Goal: Obtain resource: Download file/media

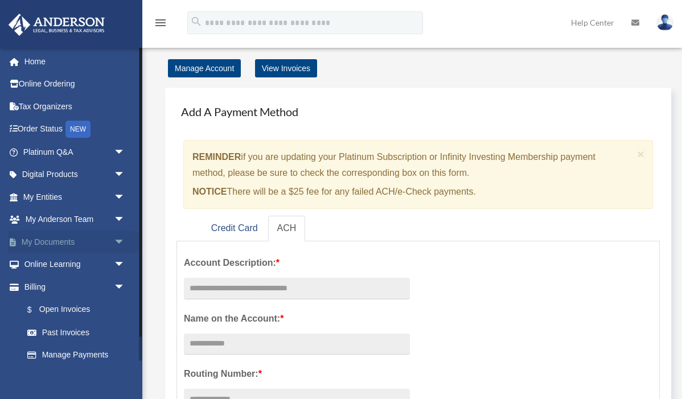
click at [59, 234] on link "My Documents arrow_drop_down" at bounding box center [75, 241] width 134 height 23
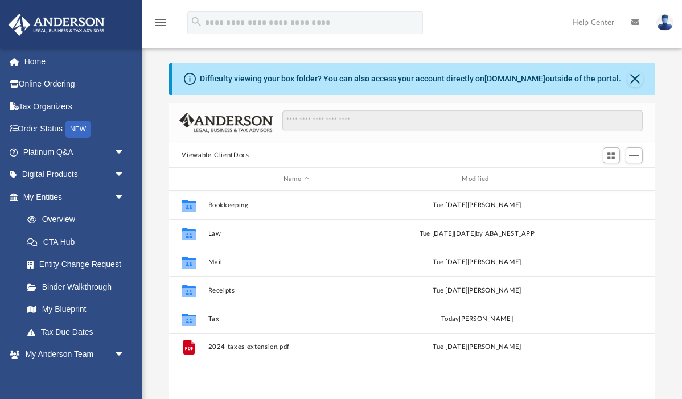
scroll to position [259, 485]
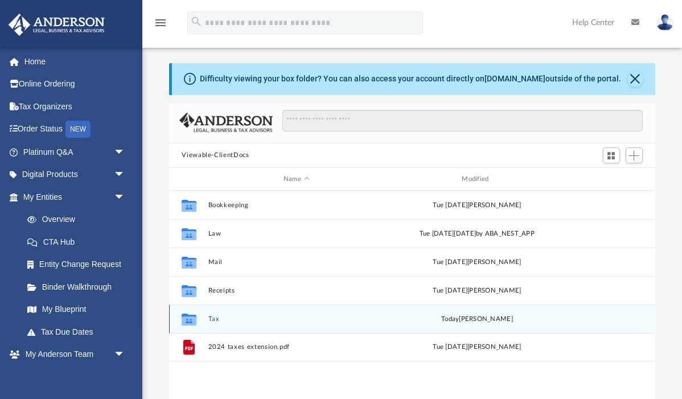
click at [240, 326] on div "Collaborated Folder Tax [DATE] by [PERSON_NAME]" at bounding box center [411, 318] width 485 height 28
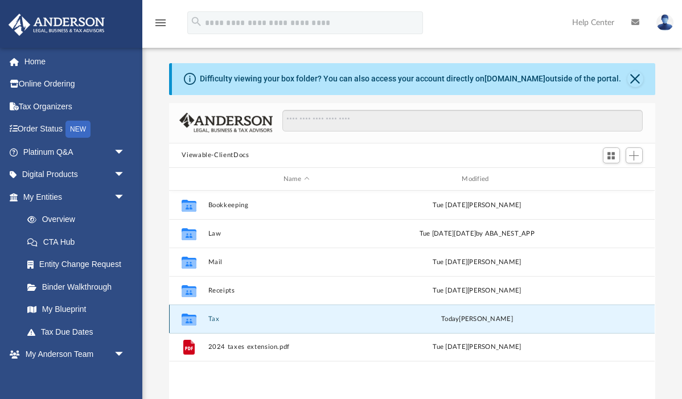
click at [190, 316] on icon "grid" at bounding box center [189, 320] width 15 height 9
click at [636, 77] on button "Close" at bounding box center [635, 79] width 16 height 16
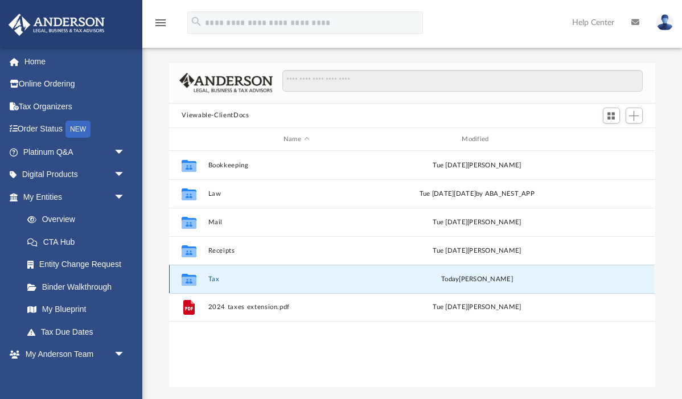
click at [214, 277] on button "Tax" at bounding box center [296, 278] width 176 height 7
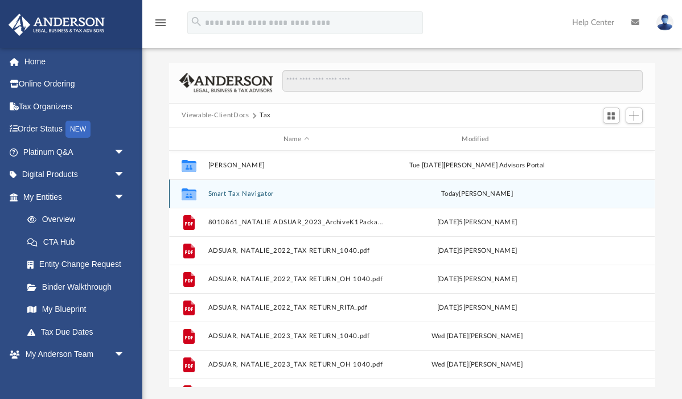
click at [249, 196] on button "Smart Tax Navigator" at bounding box center [296, 193] width 176 height 7
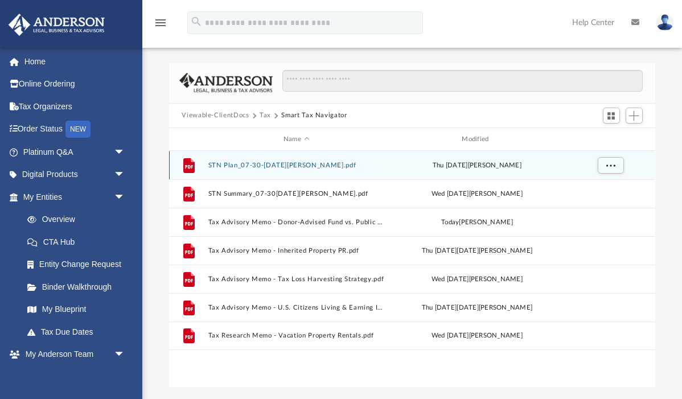
click at [283, 166] on button "STN Plan_07-30-2025_Adsuar, Natalie.pdf" at bounding box center [296, 165] width 176 height 7
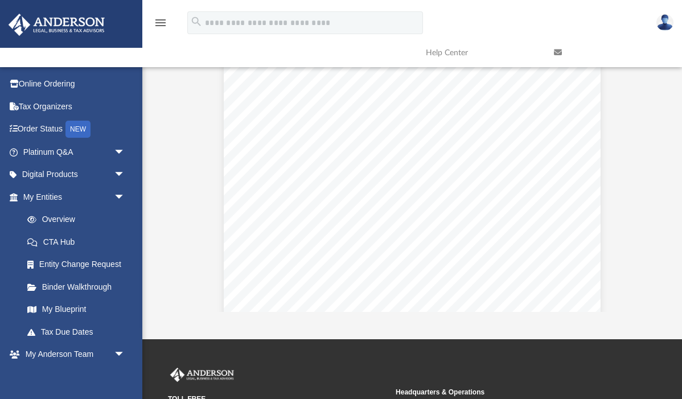
scroll to position [47, 0]
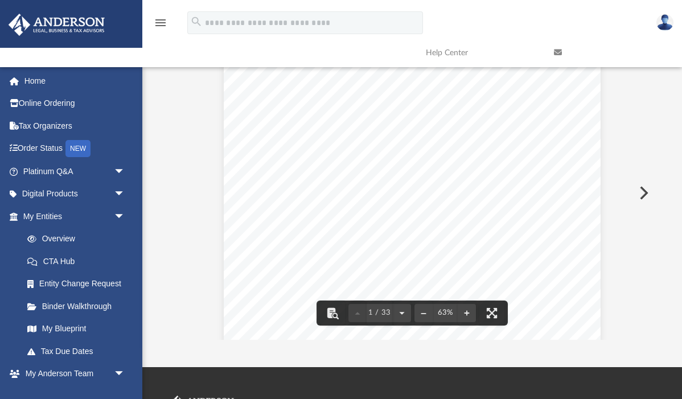
click at [639, 196] on button "Preview" at bounding box center [642, 193] width 25 height 32
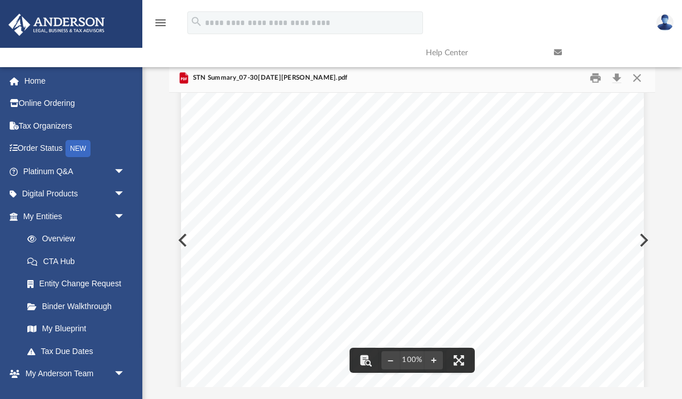
scroll to position [0, 0]
click at [646, 241] on button "Preview" at bounding box center [642, 240] width 25 height 32
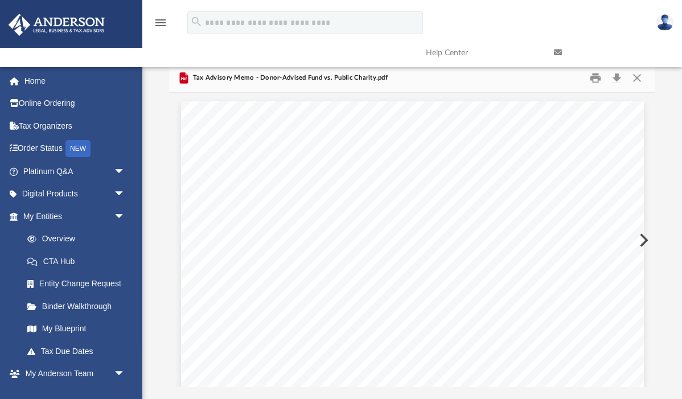
click at [646, 241] on button "Preview" at bounding box center [642, 240] width 25 height 32
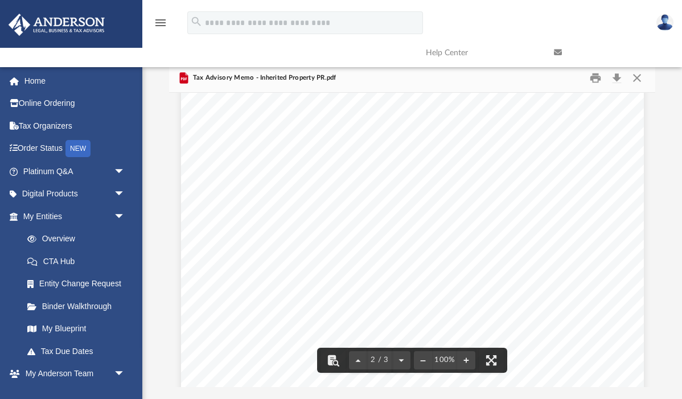
scroll to position [894, 0]
click at [567, 301] on span "" at bounding box center [569, 266] width 13 height 158
click at [182, 245] on div "                                        …" at bounding box center [412, 222] width 463 height 599
click at [183, 238] on div "                                        …" at bounding box center [412, 222] width 463 height 599
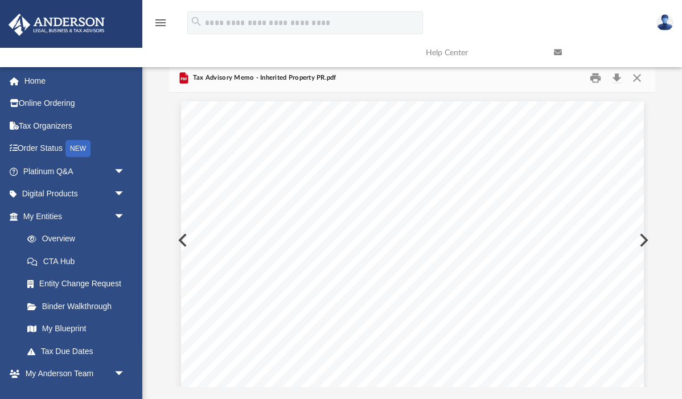
scroll to position [0, 0]
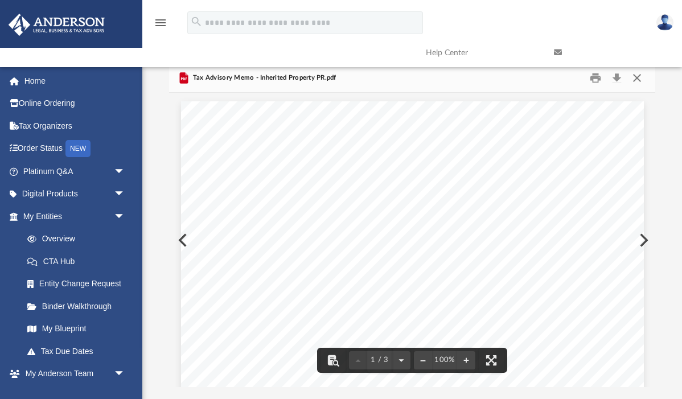
click at [637, 79] on button "Close" at bounding box center [637, 78] width 20 height 18
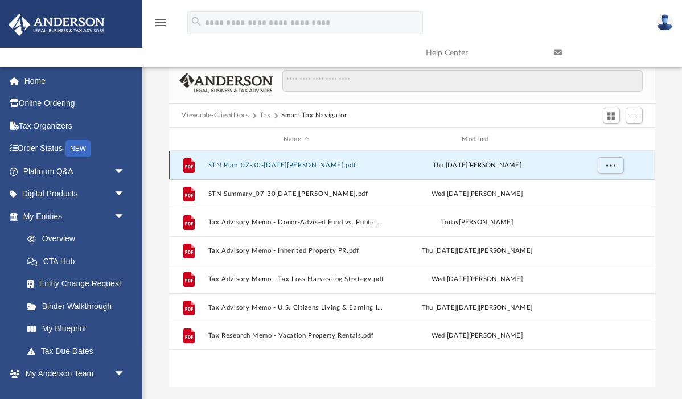
click at [252, 169] on div "File STN Plan_[DATE]_Adsuar, [PERSON_NAME].pdf [DATE] by [PERSON_NAME]" at bounding box center [411, 165] width 485 height 28
click at [606, 164] on span "More options" at bounding box center [610, 165] width 9 height 6
click at [322, 170] on div "File STN Plan_[DATE]_Adsuar, [PERSON_NAME].pdf [DATE] by [PERSON_NAME]" at bounding box center [411, 165] width 485 height 28
click at [612, 168] on span "More options" at bounding box center [610, 165] width 9 height 6
click at [607, 207] on li "Download" at bounding box center [600, 206] width 33 height 12
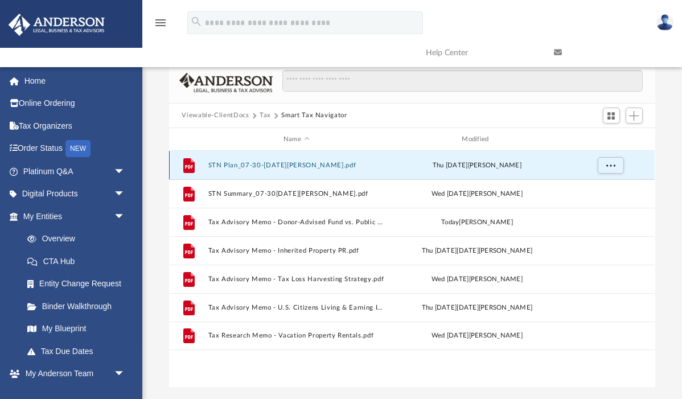
click at [311, 167] on button "STN Plan_[DATE]_Adsuar, [PERSON_NAME].pdf" at bounding box center [296, 165] width 176 height 7
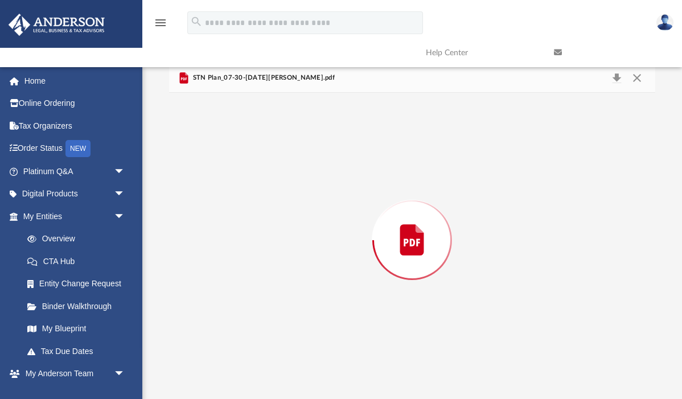
click at [311, 167] on div "Preview" at bounding box center [411, 240] width 485 height 294
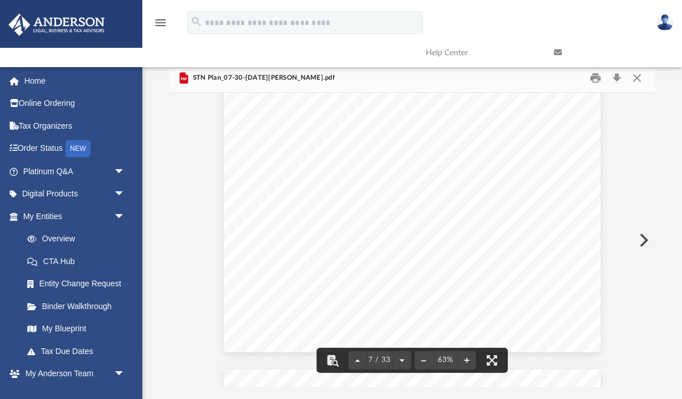
scroll to position [1891, 0]
click at [402, 363] on button "File preview" at bounding box center [402, 360] width 18 height 25
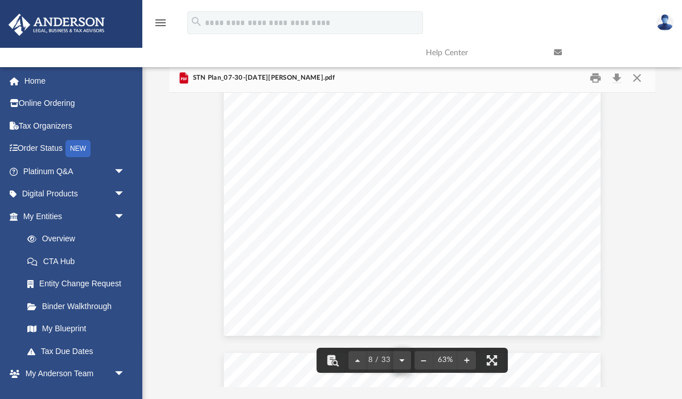
click at [399, 359] on button "File preview" at bounding box center [402, 360] width 18 height 25
click at [357, 361] on button "File preview" at bounding box center [357, 360] width 18 height 25
click at [405, 363] on button "File preview" at bounding box center [402, 360] width 18 height 25
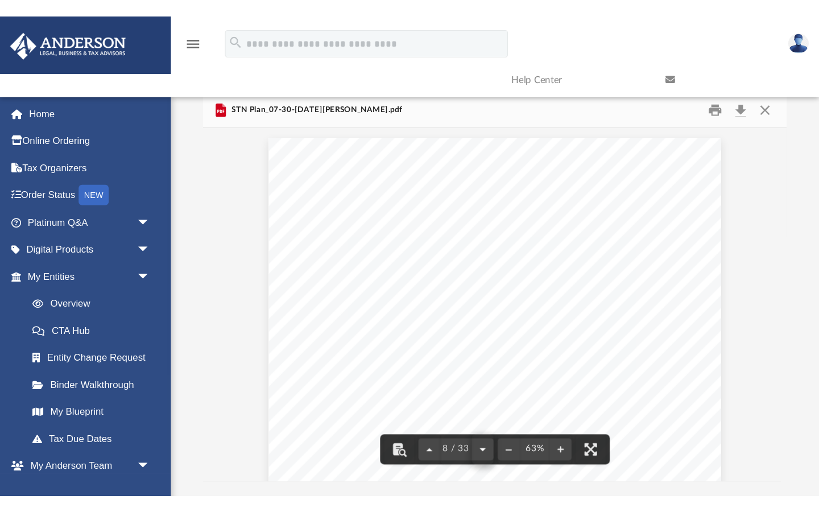
scroll to position [2463, 0]
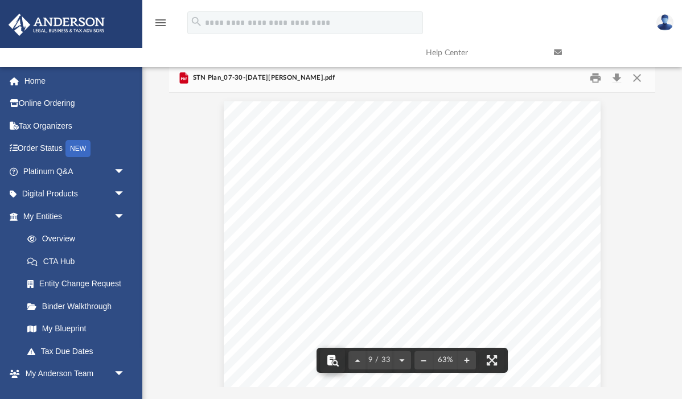
click at [330, 365] on button "File preview" at bounding box center [332, 360] width 25 height 25
click at [489, 357] on button "File preview" at bounding box center [491, 360] width 25 height 25
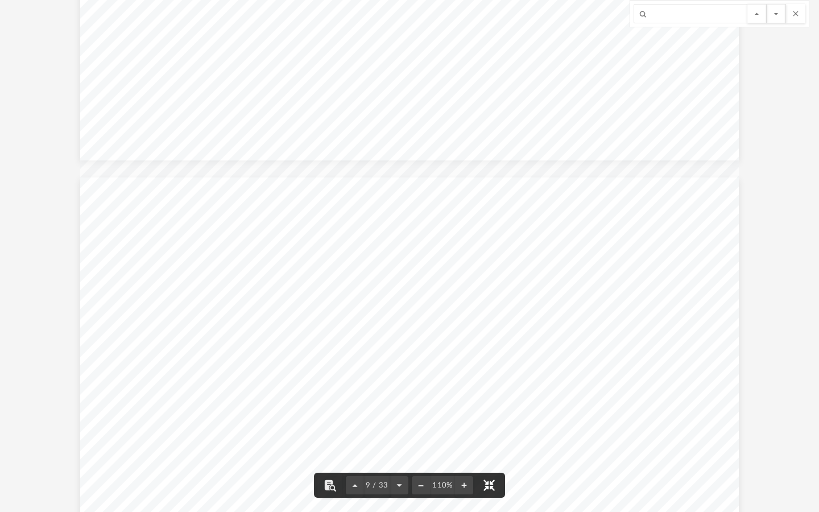
scroll to position [259, 609]
click at [400, 398] on button "File preview" at bounding box center [399, 485] width 18 height 25
click at [400, 398] on button "File preview" at bounding box center [402, 485] width 18 height 25
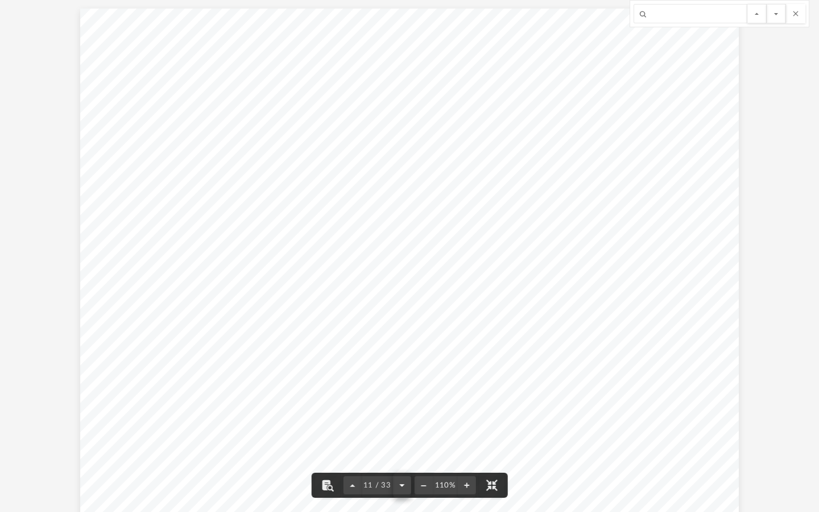
click at [400, 398] on button "File preview" at bounding box center [402, 485] width 18 height 25
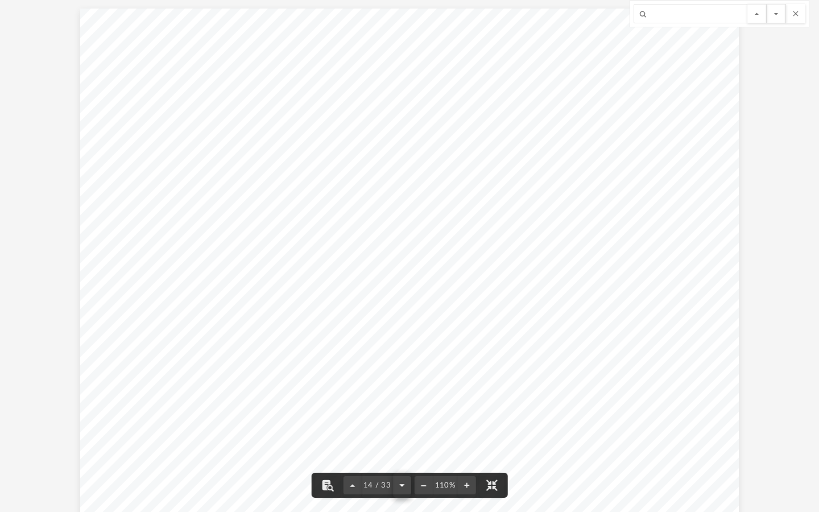
click at [400, 398] on button "File preview" at bounding box center [402, 485] width 18 height 25
click at [352, 398] on button "File preview" at bounding box center [353, 485] width 18 height 25
click at [401, 398] on button "File preview" at bounding box center [402, 485] width 18 height 25
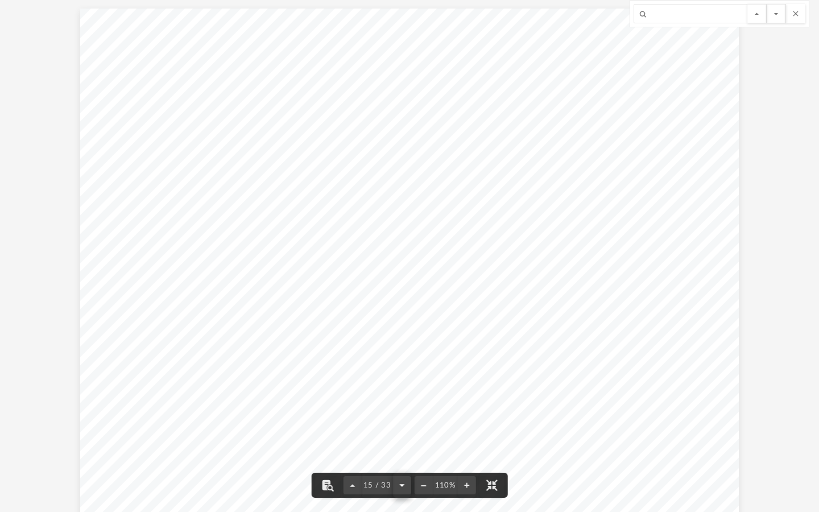
scroll to position [7370, 0]
click at [401, 398] on button "File preview" at bounding box center [402, 485] width 18 height 25
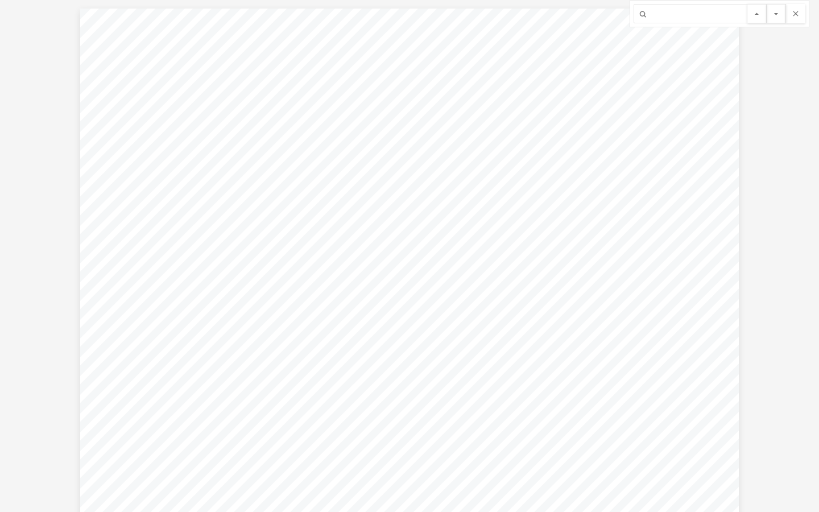
scroll to position [8450, 0]
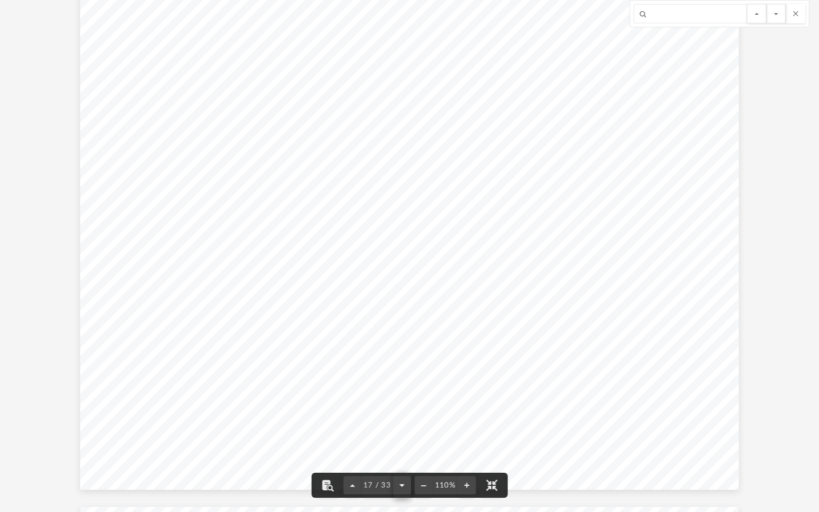
click at [400, 398] on button "File preview" at bounding box center [402, 485] width 18 height 25
click at [353, 398] on button "File preview" at bounding box center [353, 485] width 18 height 25
click at [401, 398] on button "File preview" at bounding box center [402, 485] width 18 height 25
click at [352, 398] on button "File preview" at bounding box center [353, 485] width 18 height 25
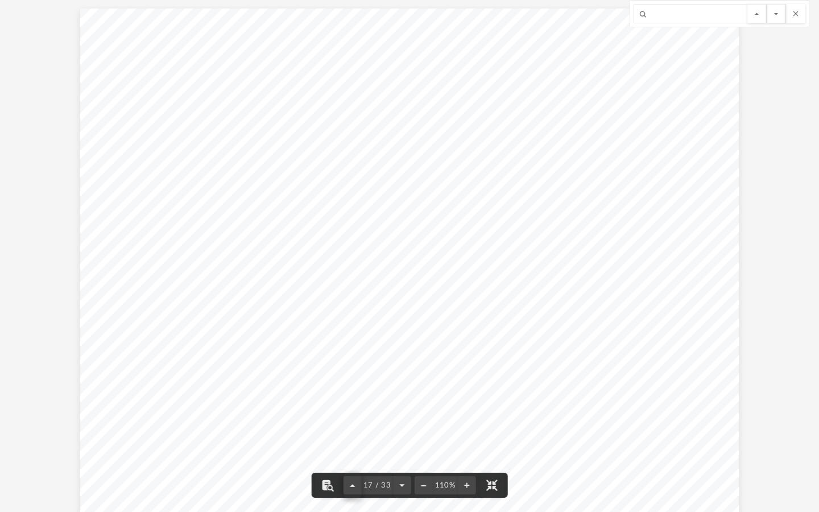
scroll to position [8423, 0]
click at [401, 398] on button "File preview" at bounding box center [402, 485] width 18 height 25
click at [354, 398] on button "File preview" at bounding box center [353, 485] width 18 height 25
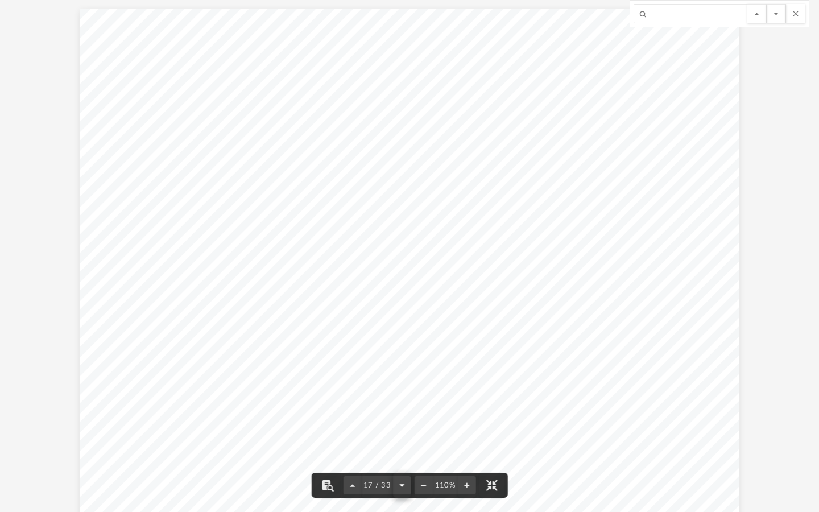
click at [403, 398] on button "File preview" at bounding box center [402, 485] width 18 height 25
click at [351, 398] on button "File preview" at bounding box center [353, 485] width 18 height 25
click at [398, 398] on button "File preview" at bounding box center [402, 485] width 18 height 25
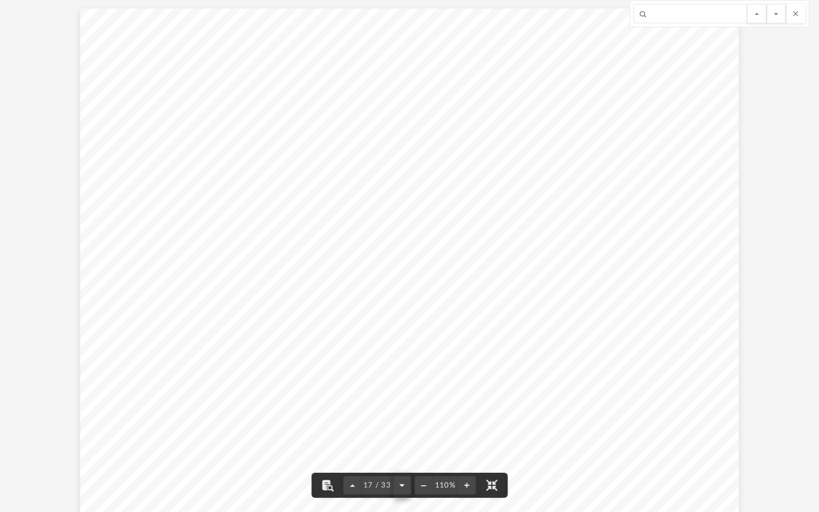
scroll to position [8949, 0]
click at [352, 398] on button "File preview" at bounding box center [353, 485] width 18 height 25
click at [402, 398] on button "File preview" at bounding box center [402, 485] width 18 height 25
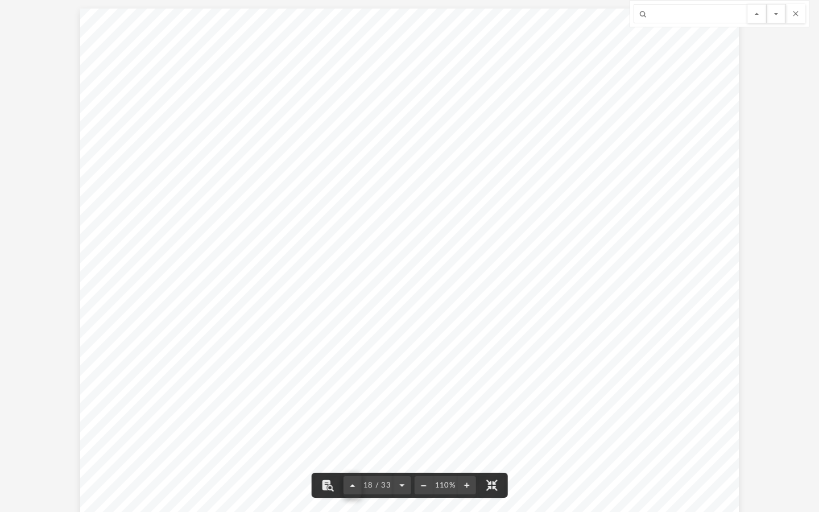
click at [351, 398] on button "File preview" at bounding box center [353, 485] width 18 height 25
click at [401, 398] on button "File preview" at bounding box center [402, 485] width 18 height 25
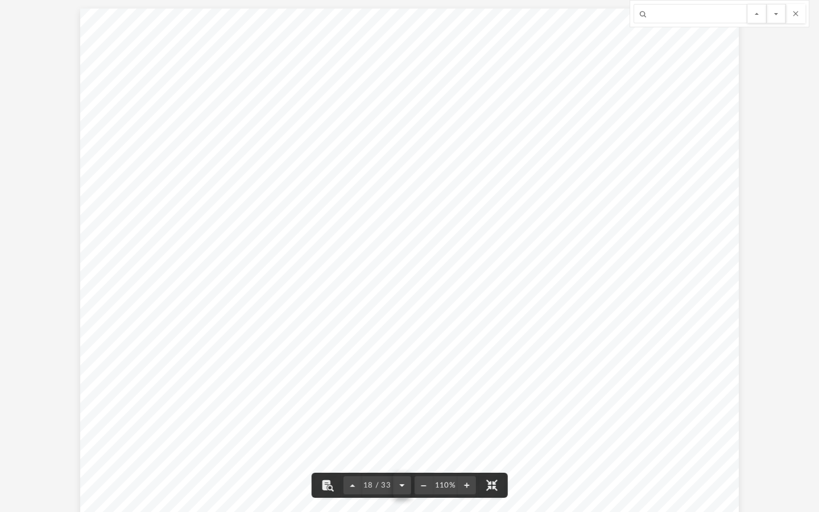
scroll to position [9475, 0]
click at [353, 398] on button "File preview" at bounding box center [353, 485] width 18 height 25
click at [400, 398] on button "File preview" at bounding box center [402, 485] width 18 height 25
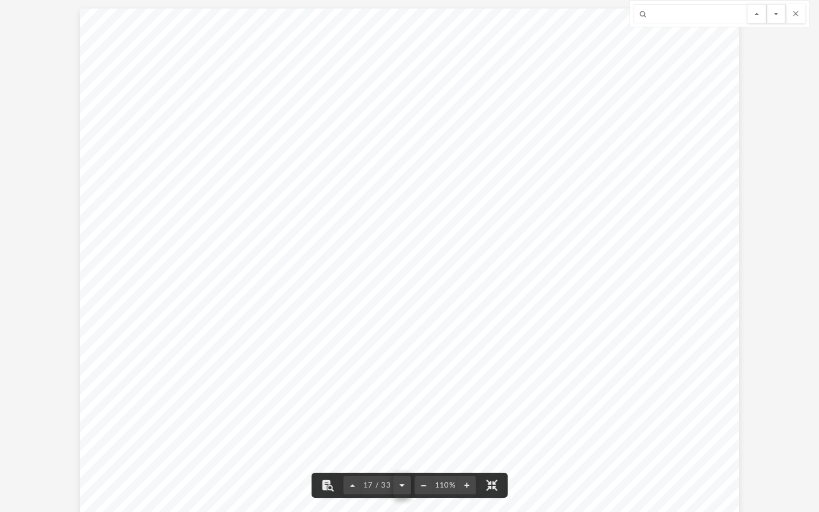
scroll to position [8949, 0]
click at [400, 398] on button "File preview" at bounding box center [402, 485] width 18 height 25
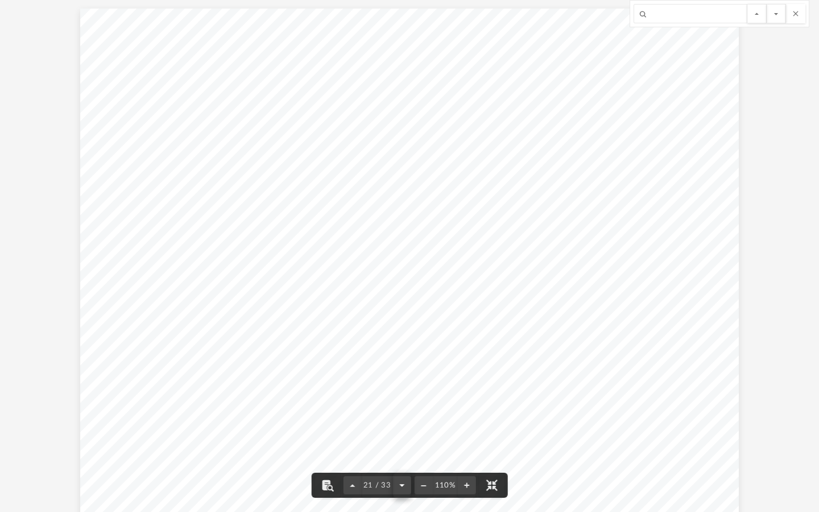
scroll to position [10528, 0]
click at [400, 398] on button "File preview" at bounding box center [402, 485] width 18 height 25
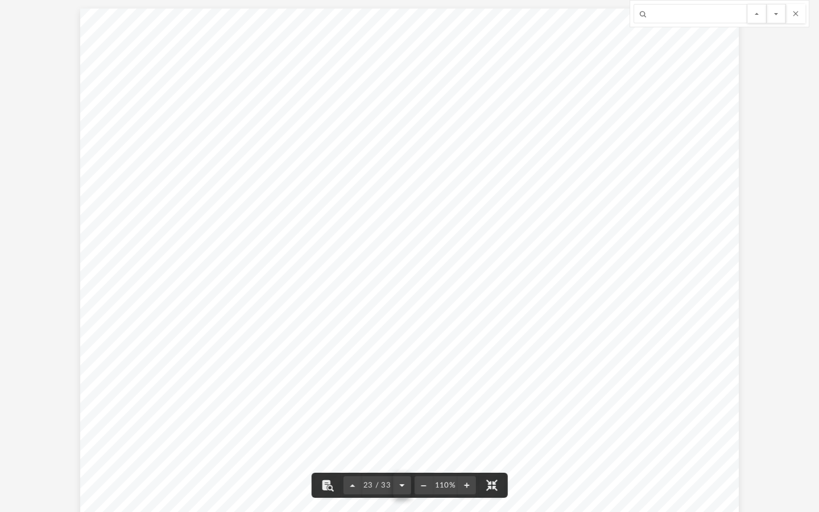
click at [400, 398] on button "File preview" at bounding box center [402, 485] width 18 height 25
click at [352, 398] on button "File preview" at bounding box center [353, 485] width 18 height 25
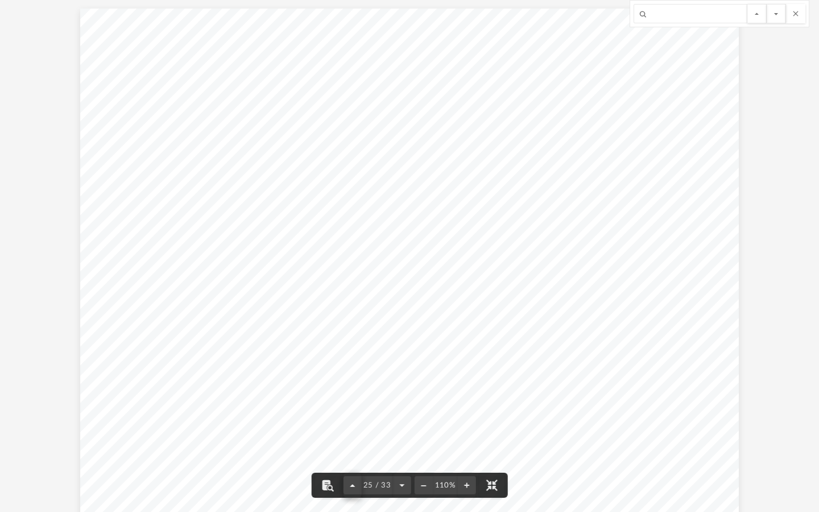
scroll to position [12107, 0]
click at [352, 398] on button "File preview" at bounding box center [353, 485] width 18 height 25
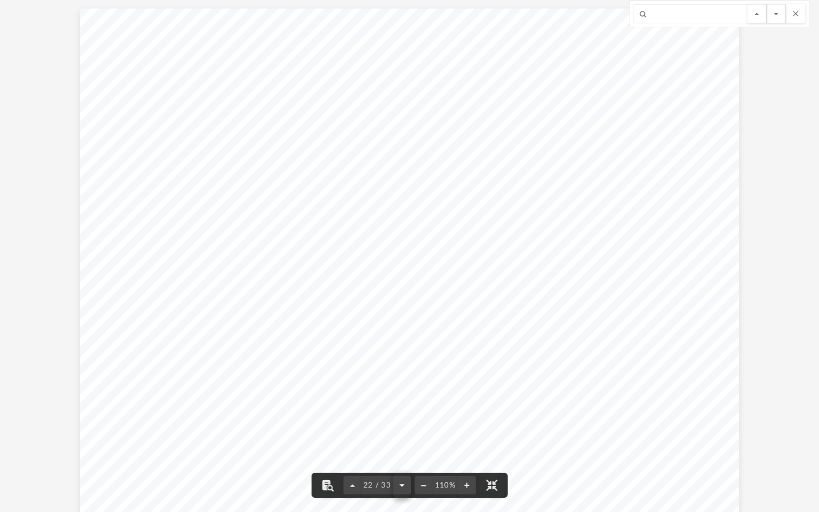
click at [400, 398] on button "File preview" at bounding box center [402, 485] width 18 height 25
click at [355, 398] on button "File preview" at bounding box center [353, 485] width 18 height 25
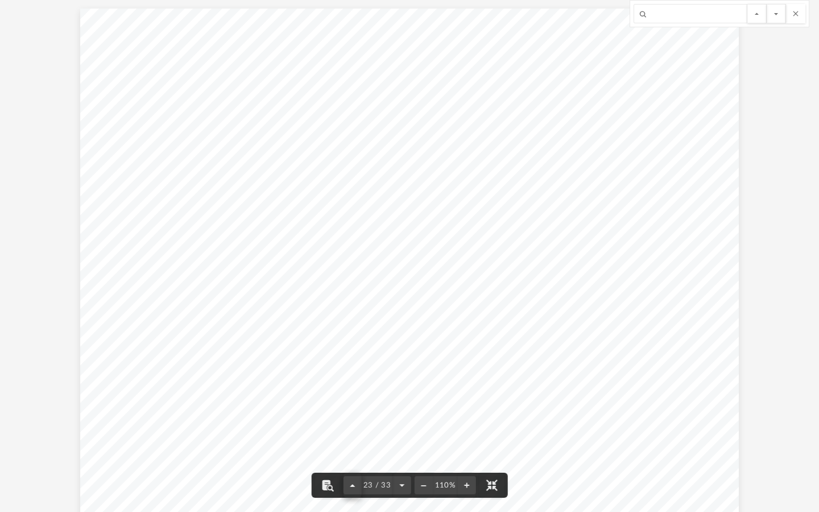
click at [355, 398] on button "File preview" at bounding box center [353, 485] width 18 height 25
click at [400, 398] on button "File preview" at bounding box center [402, 485] width 18 height 25
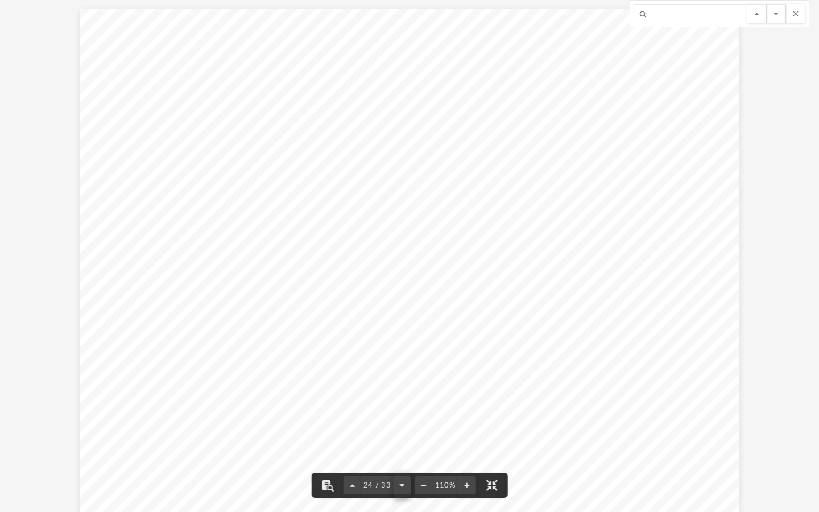
click at [400, 398] on button "File preview" at bounding box center [402, 485] width 18 height 25
click at [352, 398] on button "File preview" at bounding box center [353, 485] width 18 height 25
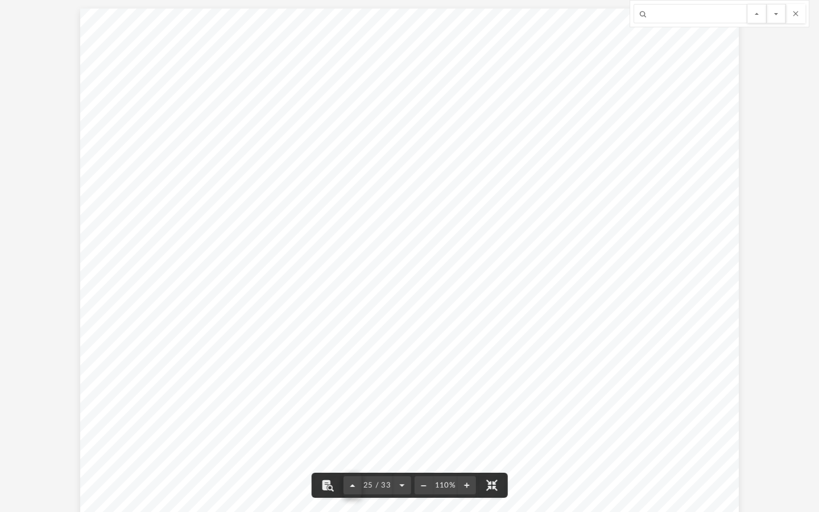
scroll to position [12634, 0]
click at [402, 398] on button "File preview" at bounding box center [402, 485] width 18 height 25
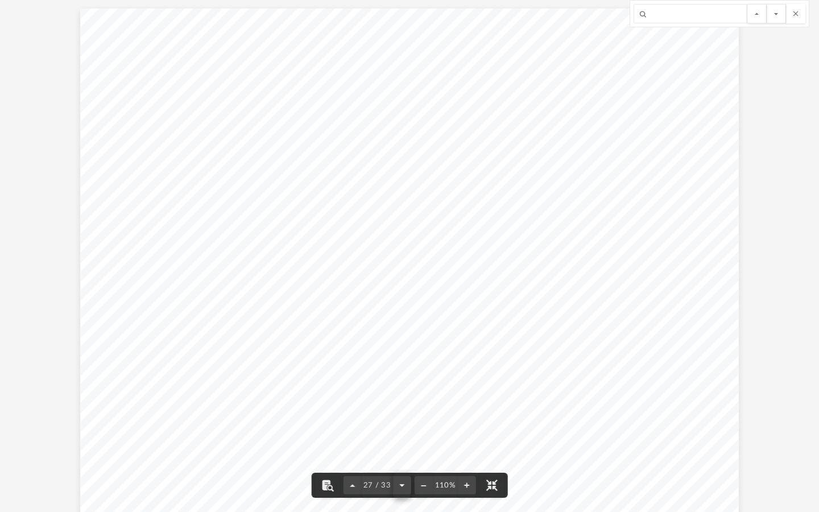
click at [402, 398] on button "File preview" at bounding box center [402, 485] width 18 height 25
click at [353, 398] on button "File preview" at bounding box center [353, 485] width 18 height 25
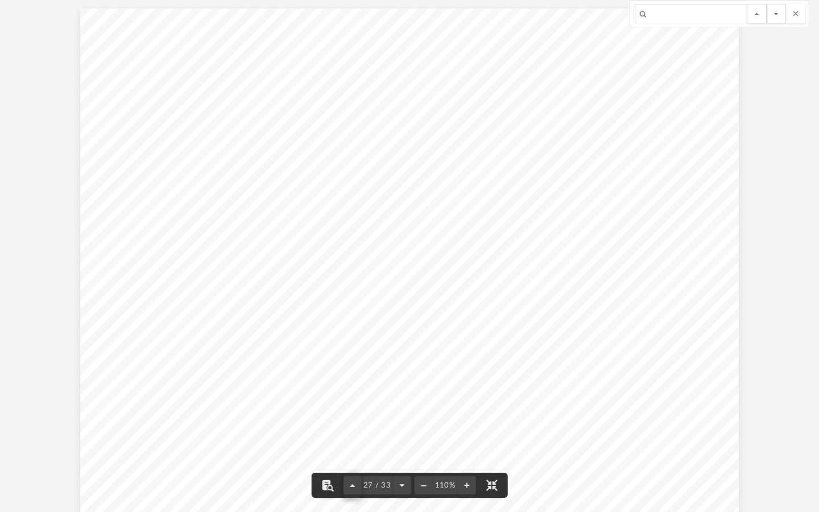
scroll to position [13160, 0]
click at [353, 398] on button "File preview" at bounding box center [353, 485] width 18 height 25
click at [399, 398] on button "File preview" at bounding box center [402, 485] width 18 height 25
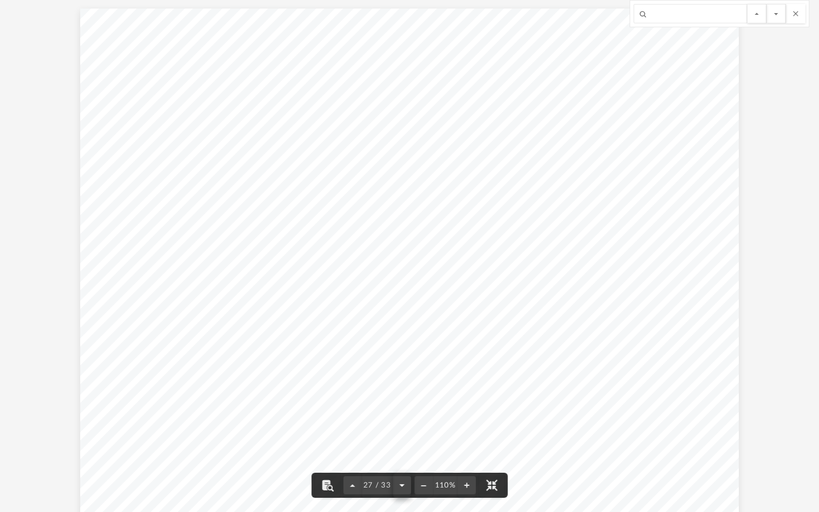
click at [399, 398] on button "File preview" at bounding box center [402, 485] width 18 height 25
click at [351, 398] on button "File preview" at bounding box center [353, 485] width 18 height 25
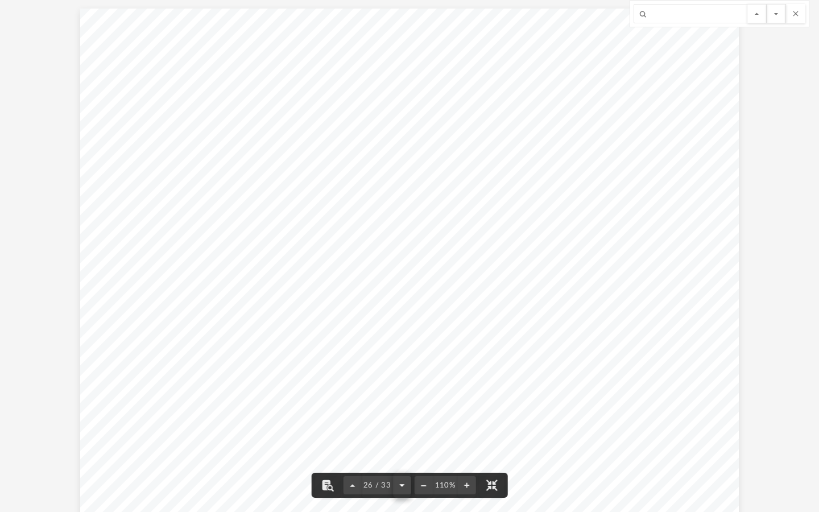
click at [403, 398] on button "File preview" at bounding box center [402, 485] width 18 height 25
click at [355, 398] on button "File preview" at bounding box center [353, 485] width 18 height 25
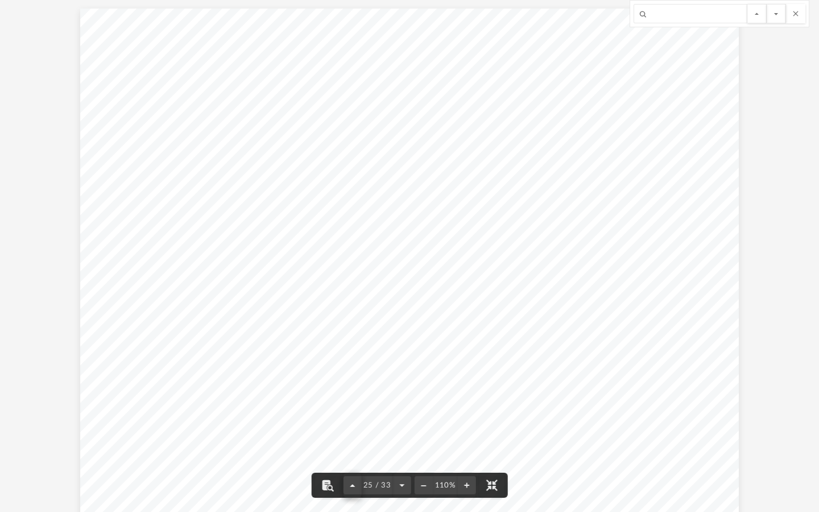
scroll to position [12107, 0]
click at [402, 398] on button "File preview" at bounding box center [402, 485] width 18 height 25
click at [401, 398] on button "File preview" at bounding box center [402, 485] width 18 height 25
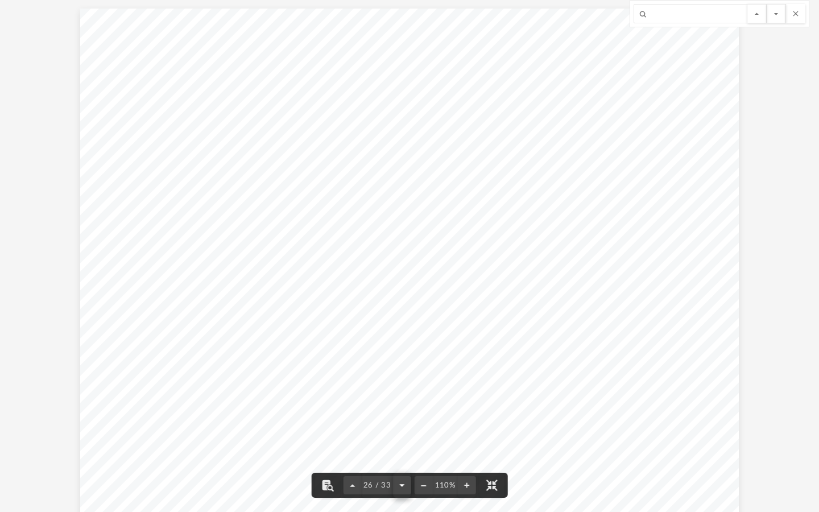
scroll to position [13687, 0]
click at [401, 398] on button "File preview" at bounding box center [402, 485] width 18 height 25
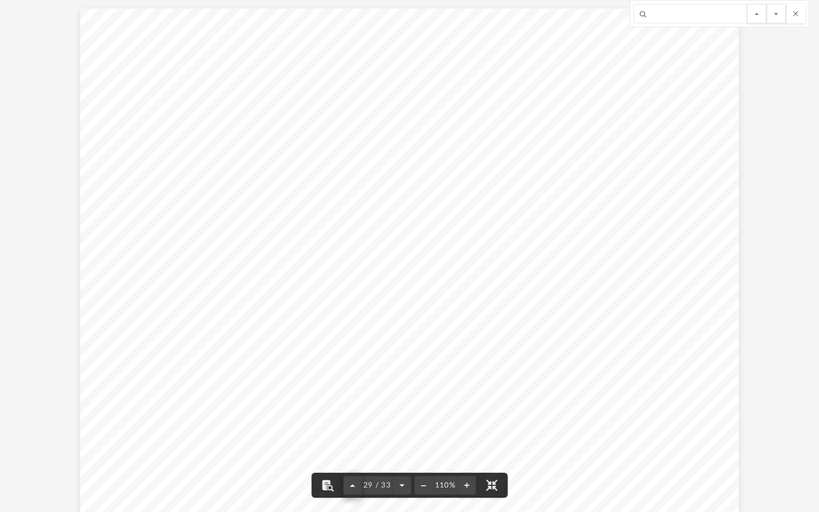
click at [349, 398] on button "File preview" at bounding box center [353, 485] width 18 height 25
click at [403, 398] on button "File preview" at bounding box center [402, 485] width 18 height 25
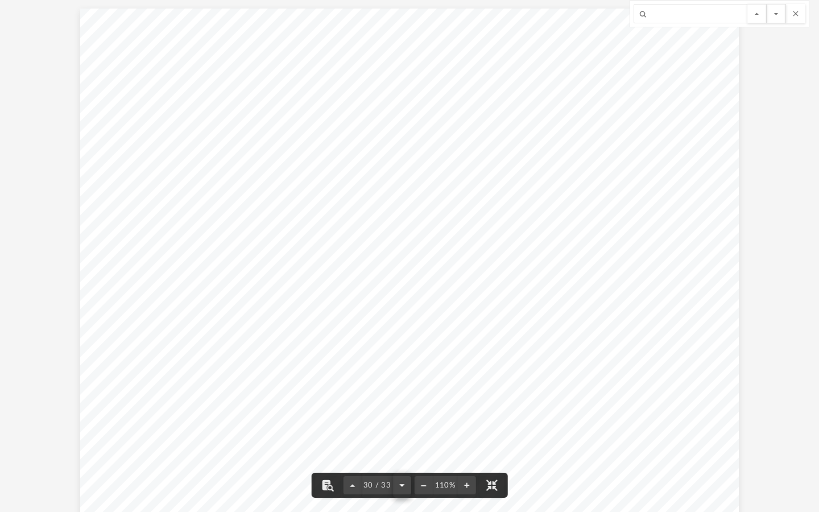
scroll to position [15266, 0]
click at [403, 398] on button "File preview" at bounding box center [402, 485] width 18 height 25
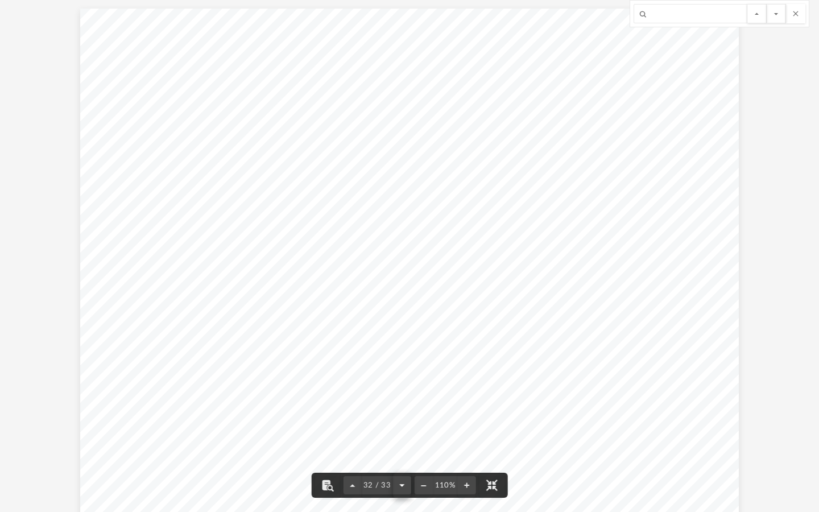
click at [399, 398] on button "File preview" at bounding box center [402, 485] width 18 height 25
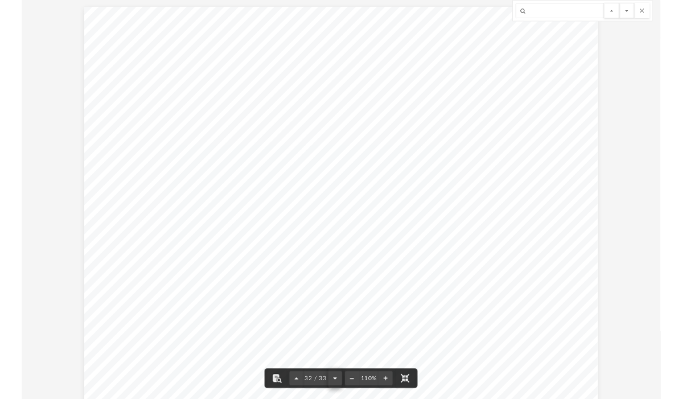
scroll to position [16845, 0]
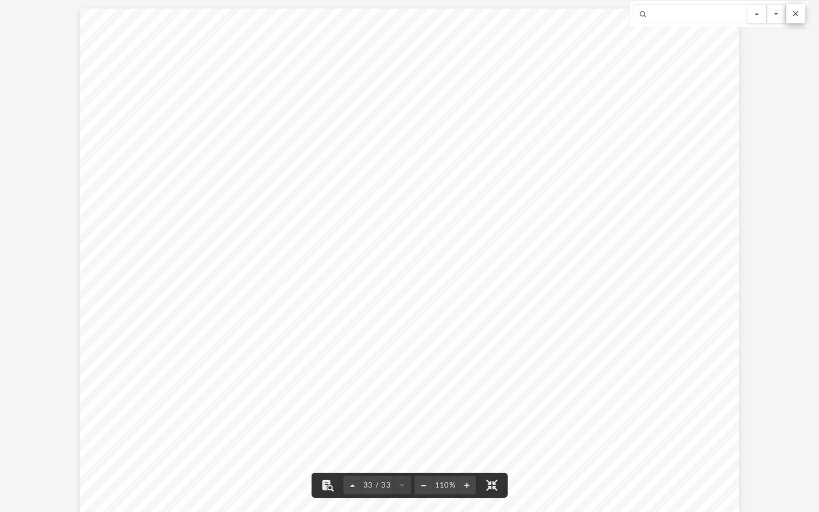
click at [681, 14] on button "File preview" at bounding box center [795, 13] width 19 height 19
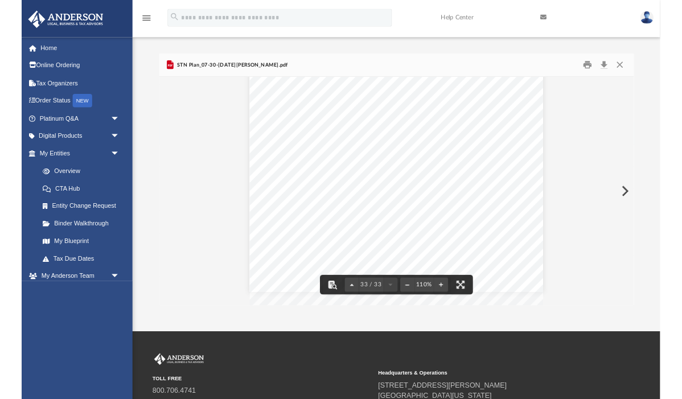
scroll to position [9852, 0]
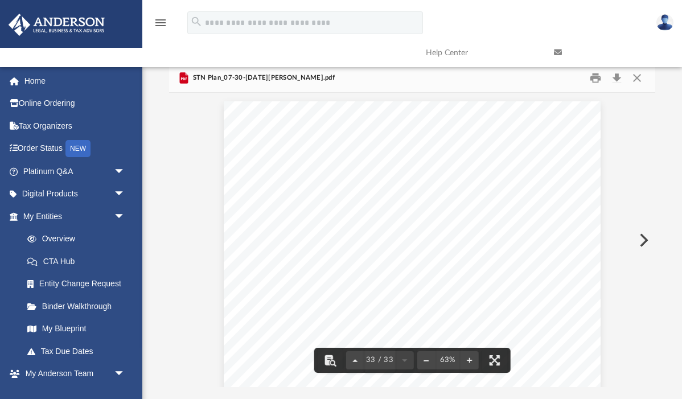
click at [639, 74] on link at bounding box center [609, 52] width 128 height 45
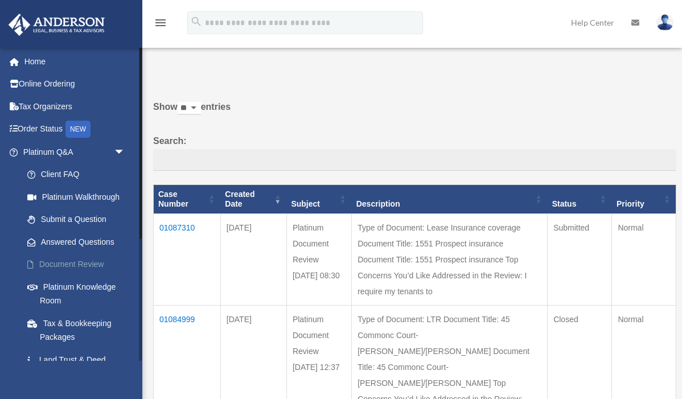
click at [68, 263] on link "Document Review" at bounding box center [79, 264] width 126 height 23
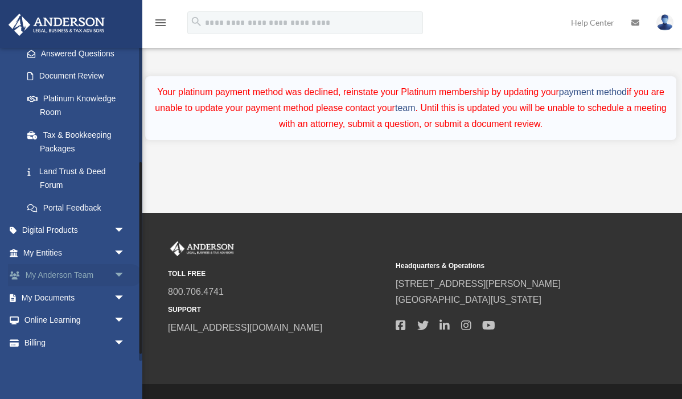
scroll to position [194, 0]
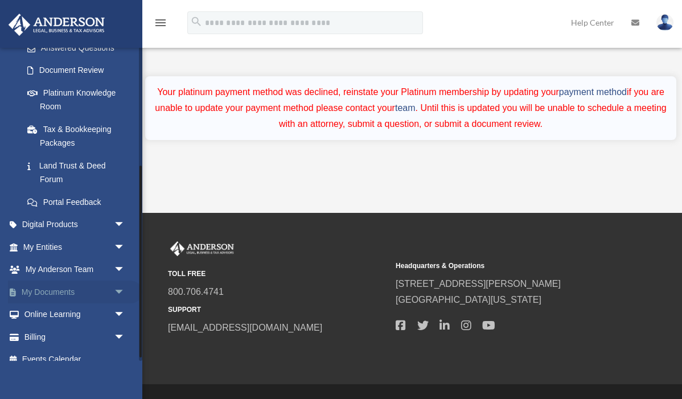
click at [72, 289] on link "My Documents arrow_drop_down" at bounding box center [75, 292] width 134 height 23
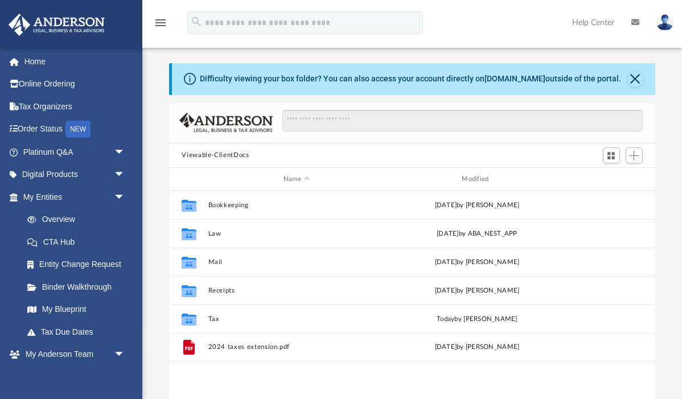
scroll to position [259, 485]
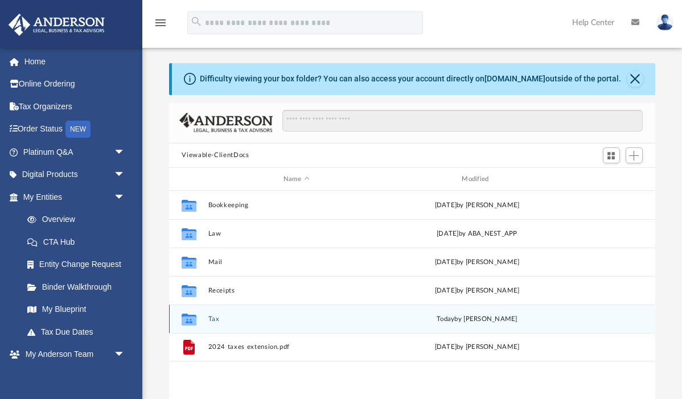
click at [197, 316] on icon "Collaborated Folder" at bounding box center [189, 319] width 18 height 18
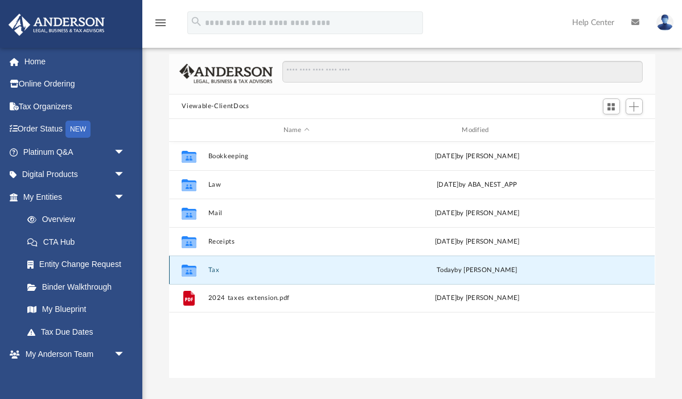
scroll to position [68, 0]
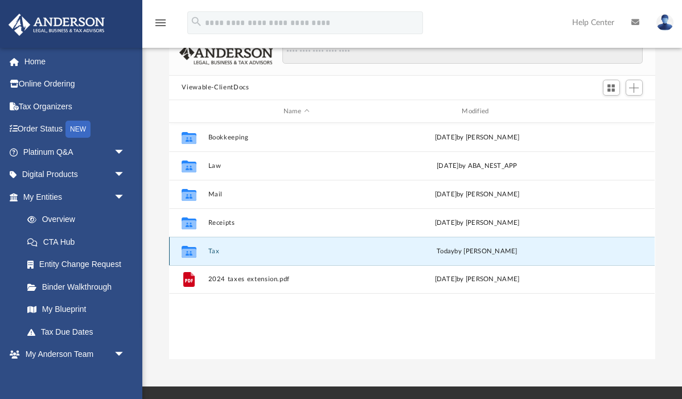
click at [196, 249] on g "grid" at bounding box center [189, 252] width 15 height 12
click at [611, 250] on div "Collaborated Folder Tax [DATE] by [PERSON_NAME]" at bounding box center [411, 251] width 485 height 28
click at [501, 252] on div "[DATE] by [PERSON_NAME]" at bounding box center [477, 251] width 176 height 10
click at [188, 255] on icon "grid" at bounding box center [189, 252] width 15 height 12
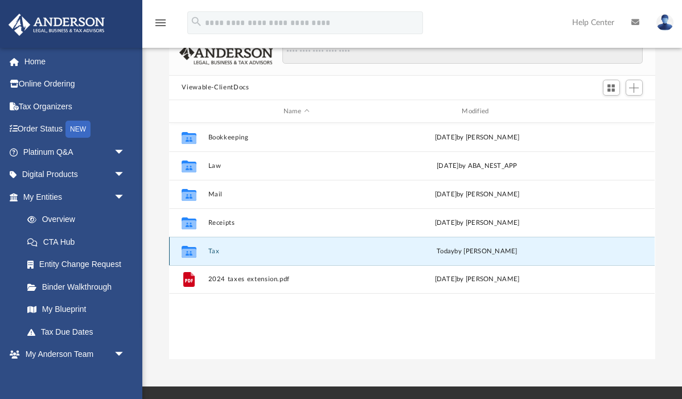
click at [188, 255] on icon "grid" at bounding box center [189, 252] width 15 height 12
click at [211, 251] on button "Tax" at bounding box center [296, 251] width 176 height 7
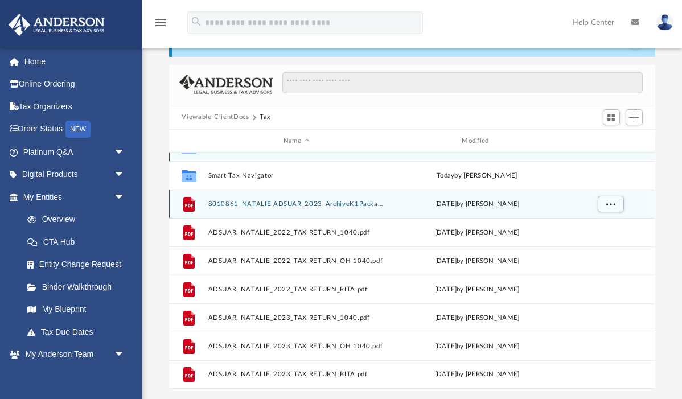
scroll to position [35, 0]
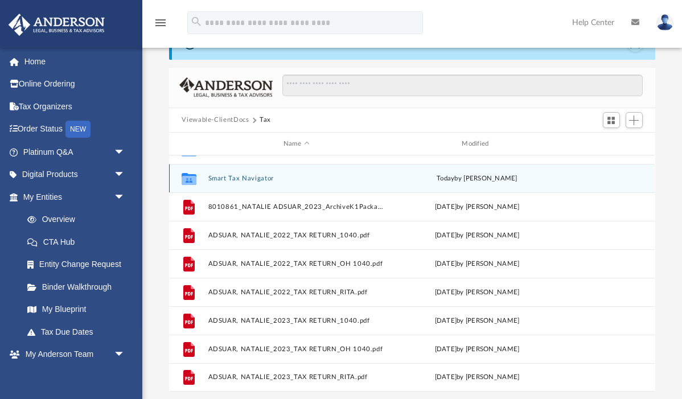
click at [227, 175] on button "Smart Tax Navigator" at bounding box center [296, 178] width 176 height 7
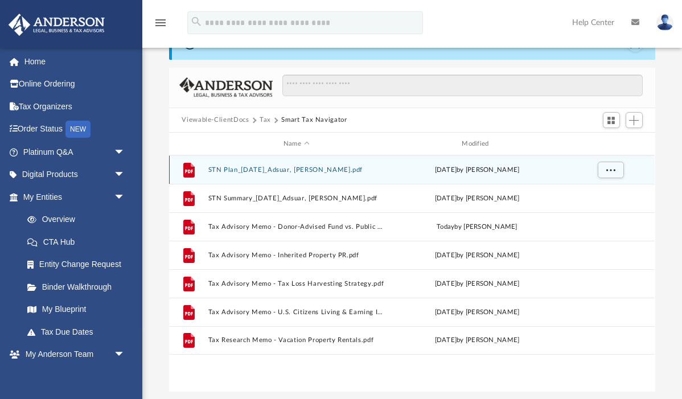
scroll to position [0, 0]
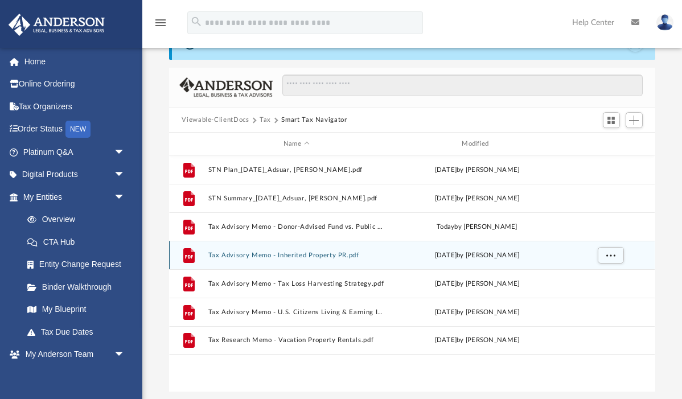
click at [324, 258] on button "Tax Advisory Memo - Inherited Property PR.pdf" at bounding box center [296, 255] width 176 height 7
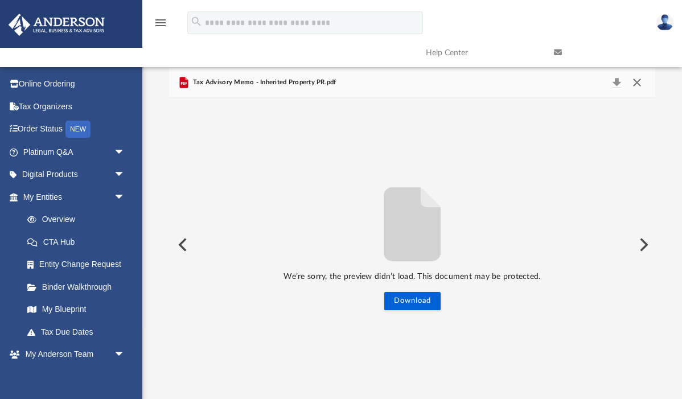
click at [640, 84] on button "Close" at bounding box center [637, 83] width 20 height 16
